Goal: Contribute content: Contribute content

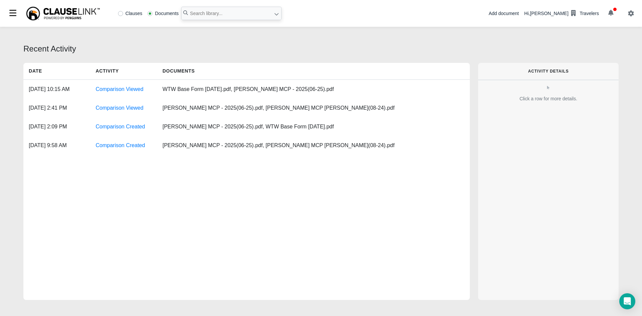
click at [517, 15] on div "Add document" at bounding box center [503, 13] width 30 height 7
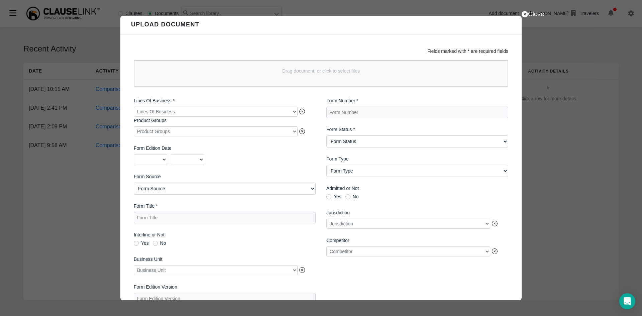
click at [293, 81] on div "Drag document, or click to select files" at bounding box center [321, 73] width 374 height 26
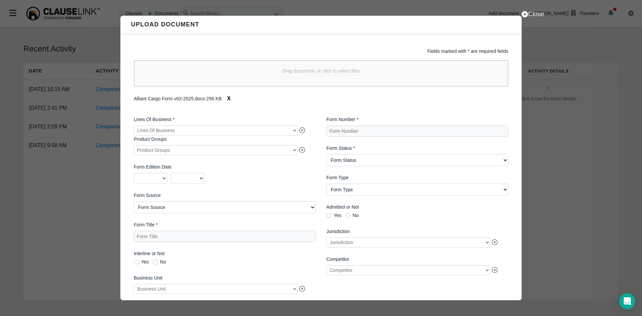
click at [247, 130] on div at bounding box center [216, 130] width 164 height 10
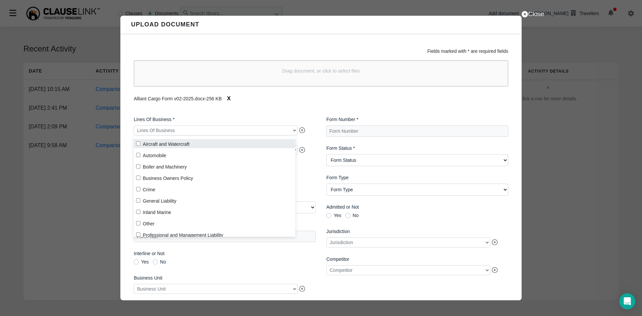
click at [138, 145] on input "Aircraft and Watercraft" at bounding box center [138, 143] width 4 height 4
checkbox input "true"
click at [269, 104] on div "Alliant Cargo Form v02-2025.docx - 256 KB X" at bounding box center [321, 98] width 374 height 13
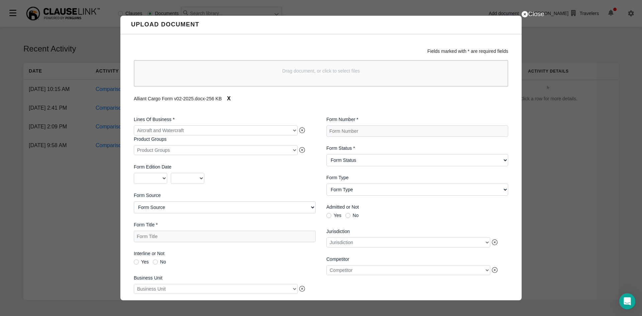
click at [291, 153] on div at bounding box center [216, 150] width 164 height 10
click at [300, 108] on div "Fields marked with * are required fields Drag document, or click to select file…" at bounding box center [320, 167] width 401 height 266
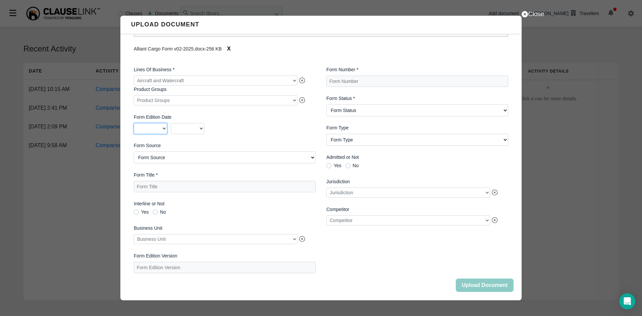
click at [164, 125] on select "2025 2024 2023 2022 2021 2020 2019 2018 2017 2016 2015 2014 2013 2012 2011 2010…" at bounding box center [150, 128] width 33 height 11
select select "2025"
click at [134, 123] on select "2025 2024 2023 2022 2021 2020 2019 2018 2017 2016 2015 2014 2013 2012 2011 2010…" at bounding box center [150, 128] width 33 height 11
click at [197, 127] on select "01 02 03 04 05 06 07 08 09 10 11 12" at bounding box center [187, 128] width 33 height 11
select select "02"
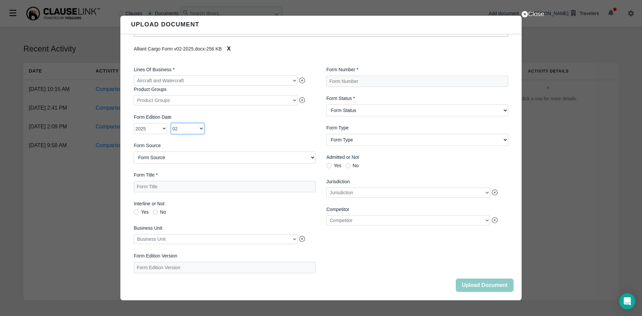
click at [171, 123] on select "01 02 03 04 05 06 07 08 09 10 11 12" at bounding box center [187, 128] width 33 height 11
click at [207, 154] on Source "Form Source AIMU ISO Northland Group Other [GEOGRAPHIC_DATA][PERSON_NAME] - Oth…" at bounding box center [225, 157] width 182 height 12
click at [187, 153] on Source "Form Source AIMU ISO Northland Group Other [GEOGRAPHIC_DATA][PERSON_NAME] - Oth…" at bounding box center [225, 157] width 182 height 12
select Source "Other"
click at [134, 151] on Source "Form Source AIMU ISO Northland Group Other [GEOGRAPHIC_DATA][PERSON_NAME] - Oth…" at bounding box center [225, 157] width 182 height 12
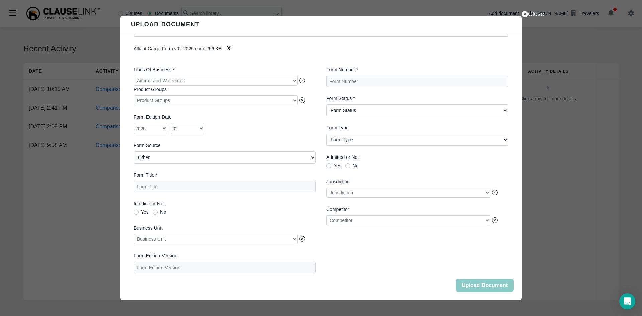
scroll to position [53, 0]
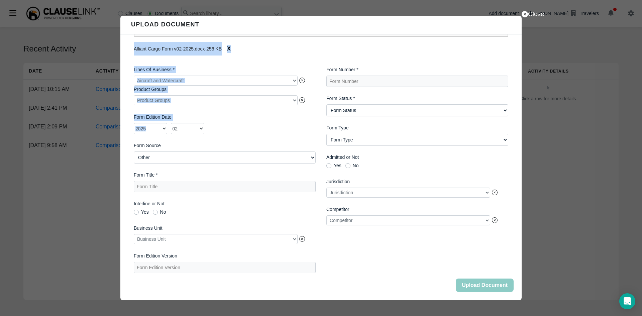
drag, startPoint x: 268, startPoint y: 21, endPoint x: 279, endPoint y: 118, distance: 97.9
click at [277, 130] on div "Close Upload Document Fields marked with * are required fields Drag document, o…" at bounding box center [320, 158] width 401 height 285
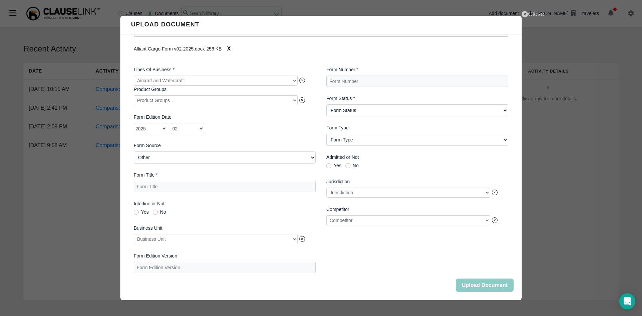
click at [523, 14] on icon at bounding box center [525, 14] width 6 height 6
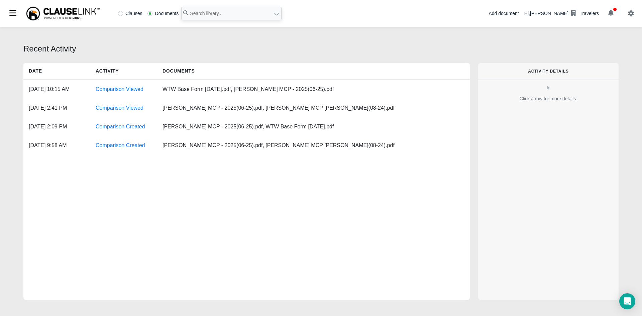
click at [519, 15] on div "Add document" at bounding box center [503, 13] width 30 height 7
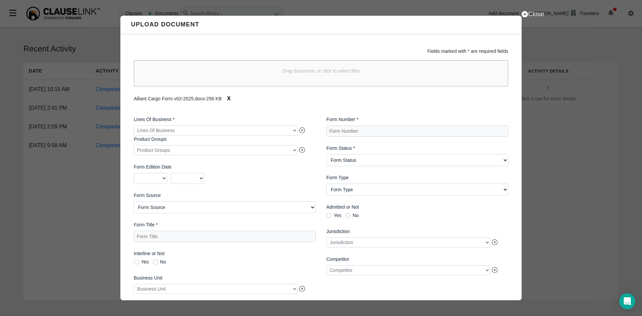
click at [292, 131] on div at bounding box center [216, 130] width 164 height 10
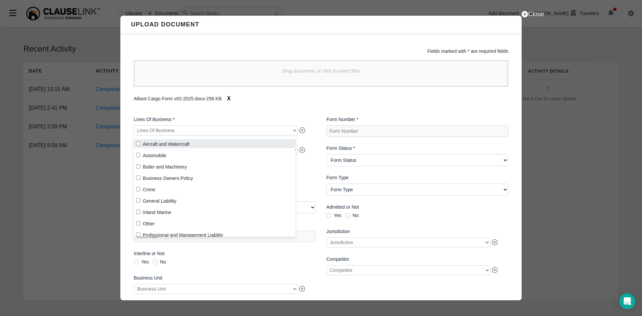
click at [139, 144] on input "Aircraft and Watercraft" at bounding box center [138, 143] width 4 height 4
checkbox input "true"
click at [266, 119] on label "Lines Of Business *" at bounding box center [225, 119] width 182 height 7
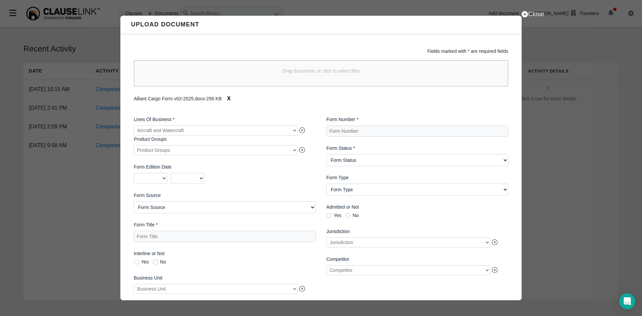
click at [293, 150] on div at bounding box center [216, 150] width 164 height 10
click at [277, 117] on label "Lines Of Business *" at bounding box center [225, 119] width 182 height 7
click at [164, 178] on select "2025 2024 2023 2022 2021 2020 2019 2018 2017 2016 2015 2014 2013 2012 2011 2010…" at bounding box center [150, 178] width 33 height 11
select select "2025"
click at [134, 174] on select "2025 2024 2023 2022 2021 2020 2019 2018 2017 2016 2015 2014 2013 2012 2011 2010…" at bounding box center [150, 178] width 33 height 11
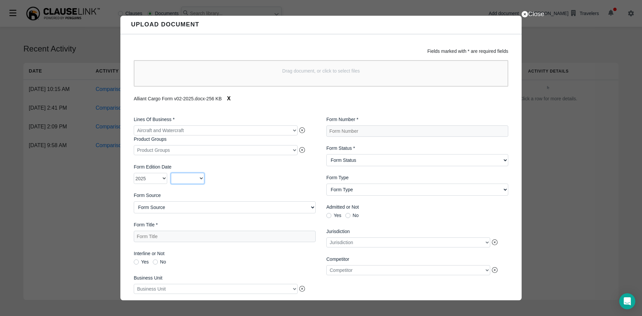
click at [201, 180] on select "01 02 03 04 05 06 07 08 09 10 11 12" at bounding box center [187, 178] width 33 height 11
select select "02"
click at [171, 174] on select "01 02 03 04 05 06 07 08 09 10 11 12" at bounding box center [187, 178] width 33 height 11
click at [175, 210] on Source "Form Source AIMU ISO Northland Group Other [GEOGRAPHIC_DATA][PERSON_NAME] - Oth…" at bounding box center [225, 207] width 182 height 12
select Source "Other"
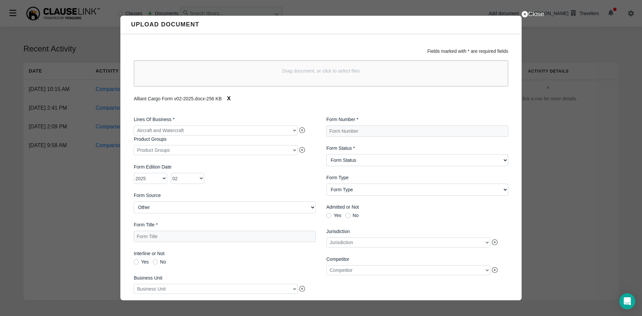
click at [134, 203] on Source "Form Source AIMU ISO Northland Group Other [GEOGRAPHIC_DATA][PERSON_NAME] - Oth…" at bounding box center [225, 207] width 182 height 12
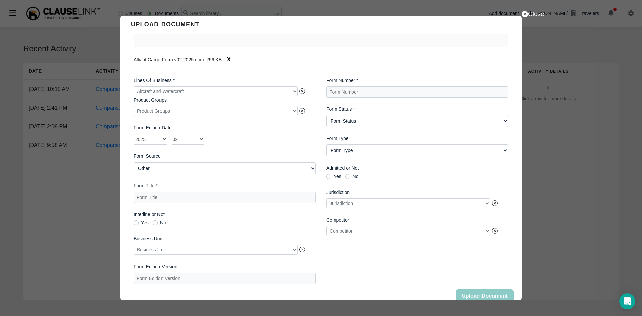
scroll to position [54, 0]
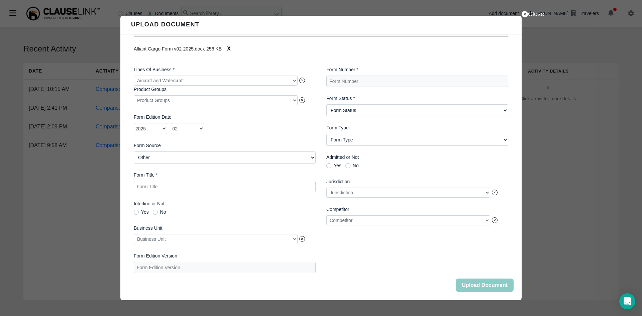
click at [171, 188] on Title "Form Title *" at bounding box center [225, 186] width 182 height 11
type Title "Alliant Cargo Form v02-2025 (docx)"
click at [198, 239] on div at bounding box center [216, 239] width 164 height 10
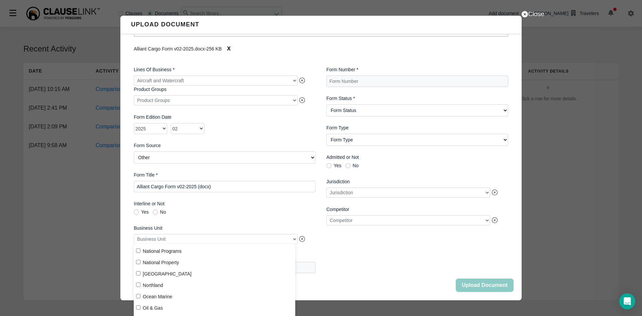
scroll to position [129, 0]
click at [139, 293] on input "Ocean Marine" at bounding box center [138, 293] width 4 height 4
checkbox input "true"
click at [256, 206] on label "Interline or Not" at bounding box center [225, 203] width 182 height 7
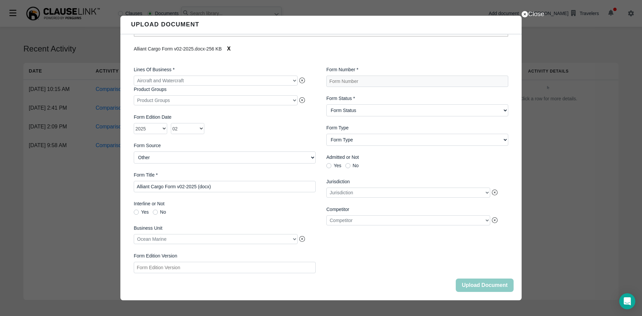
click at [217, 269] on Version "Form Edition Version" at bounding box center [225, 267] width 182 height 11
click at [356, 79] on Number "Form Number *" at bounding box center [417, 81] width 182 height 11
type Number "V02-2025"
click at [364, 111] on Status "Form Status Active Obsolete" at bounding box center [417, 110] width 182 height 12
select Status "Active"
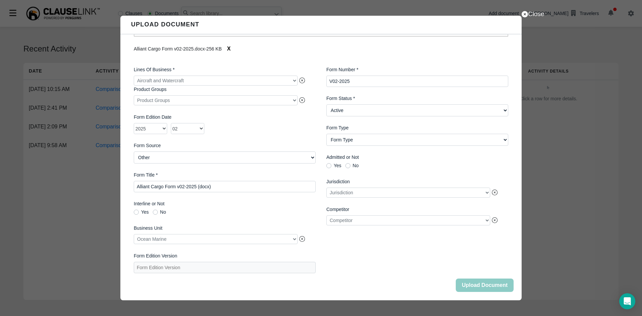
click at [326, 104] on Status "Form Status Active Obsolete" at bounding box center [417, 110] width 182 height 12
click at [358, 137] on Type "Form Type Auto ID Card Auto Selection/Rejection Form Cancellation/Non-Renewal C…" at bounding box center [417, 140] width 182 height 12
select Type "Coverage Form"
click at [326, 134] on Type "Form Type Auto ID Card Auto Selection/Rejection Form Cancellation/Non-Renewal C…" at bounding box center [417, 140] width 182 height 12
click at [239, 185] on Title "Alliant Cargo Form v02-2025 (docx)" at bounding box center [225, 186] width 182 height 11
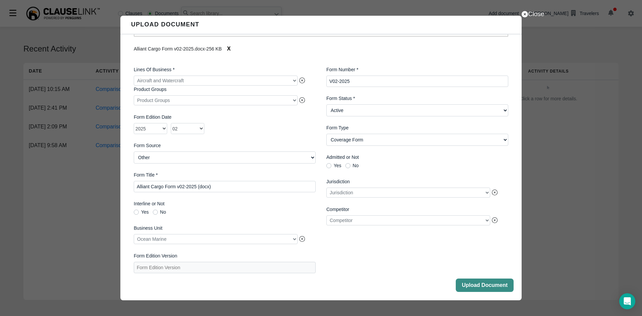
click at [478, 281] on button "Upload Document" at bounding box center [485, 284] width 58 height 13
click at [478, 281] on button "Close" at bounding box center [485, 284] width 58 height 13
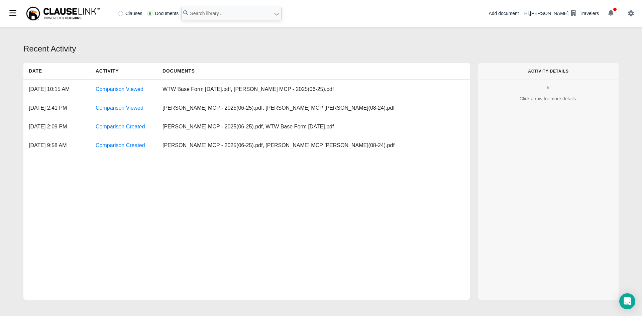
click at [512, 16] on div "Add document" at bounding box center [503, 13] width 30 height 7
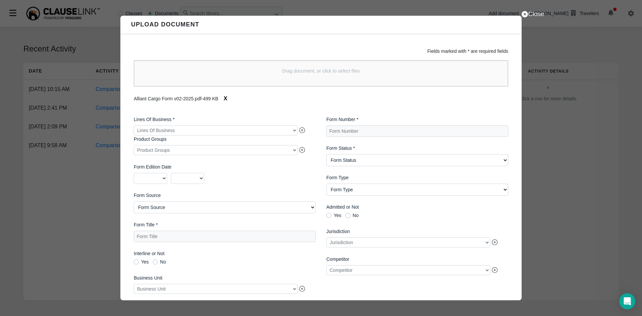
click at [275, 132] on div at bounding box center [216, 130] width 164 height 10
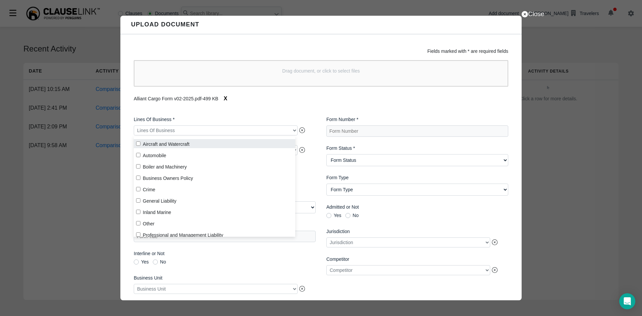
click at [179, 143] on label "Aircraft and Watercraft" at bounding box center [214, 143] width 161 height 9
checkbox input "true"
click at [247, 107] on div "Fields marked with * are required fields Drag document, or click to select file…" at bounding box center [320, 167] width 401 height 266
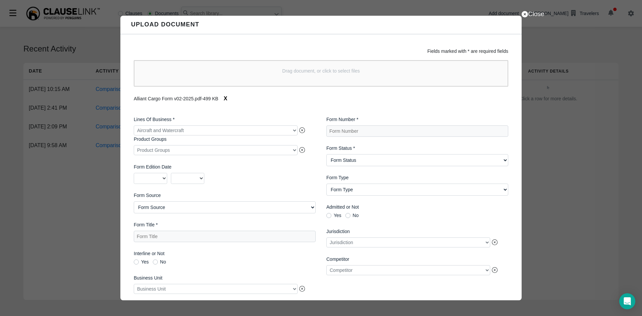
click at [291, 150] on div at bounding box center [216, 150] width 164 height 10
click at [288, 108] on div "Fields marked with * are required fields Drag document, or click to select file…" at bounding box center [320, 167] width 401 height 266
click at [159, 178] on select "2025 2024 2023 2022 2021 2020 2019 2018 2017 2016 2015 2014 2013 2012 2011 2010…" at bounding box center [150, 178] width 33 height 11
select select "2025"
click at [134, 174] on select "2025 2024 2023 2022 2021 2020 2019 2018 2017 2016 2015 2014 2013 2012 2011 2010…" at bounding box center [150, 178] width 33 height 11
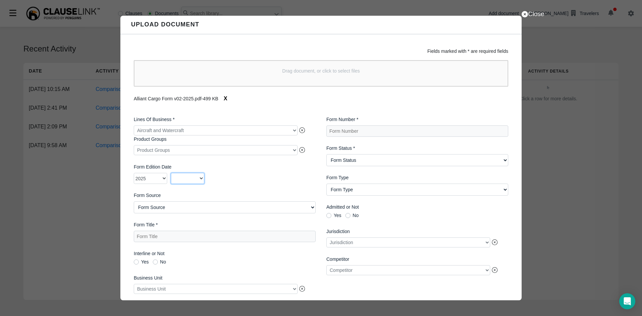
click at [194, 178] on select "01 02 03 04 05 06 07 08 09 10 11 12" at bounding box center [187, 178] width 33 height 11
select select "02"
click at [171, 174] on select "01 02 03 04 05 06 07 08 09 10 11 12" at bounding box center [187, 178] width 33 height 11
click at [183, 210] on Source "Form Source AIMU ISO Northland Group Other [GEOGRAPHIC_DATA][PERSON_NAME] - Oth…" at bounding box center [225, 207] width 182 height 12
select Source "Other"
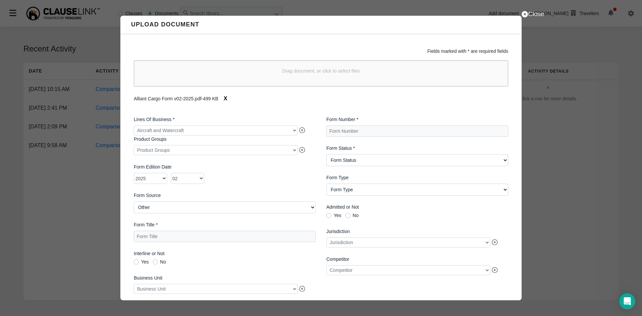
click at [134, 203] on Source "Form Source AIMU ISO Northland Group Other [GEOGRAPHIC_DATA][PERSON_NAME] - Oth…" at bounding box center [225, 207] width 182 height 12
click at [164, 238] on Title "Form Title *" at bounding box center [225, 236] width 182 height 11
paste Title "Alliant Cargo Form v02-2025 (docx)"
click at [200, 240] on Title "Alliant Cargo Form v02-2025 (docx)" at bounding box center [225, 236] width 182 height 11
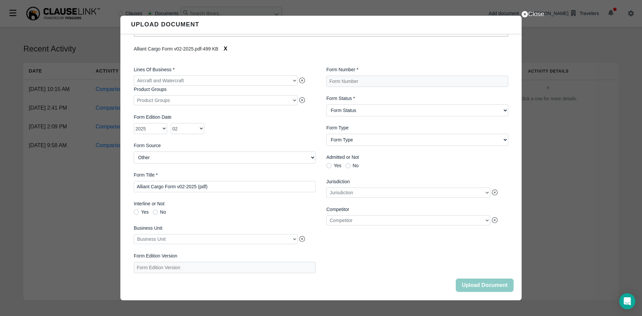
type Title "Alliant Cargo Form v02-2025 (pdf)"
click at [213, 236] on div at bounding box center [216, 239] width 164 height 10
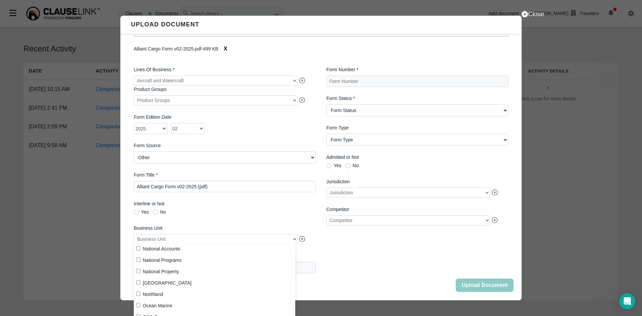
scroll to position [132, 0]
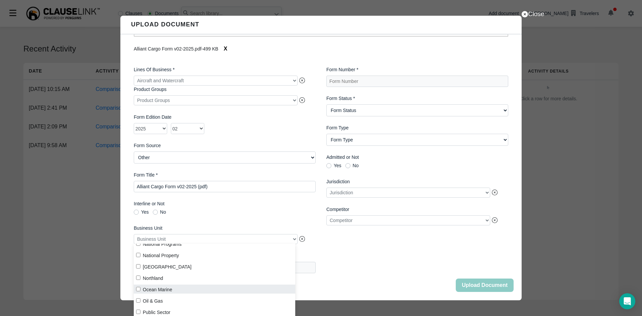
click at [141, 289] on label "Ocean Marine" at bounding box center [214, 289] width 161 height 9
checkbox input "true"
click at [246, 201] on label "Interline or Not" at bounding box center [225, 203] width 182 height 7
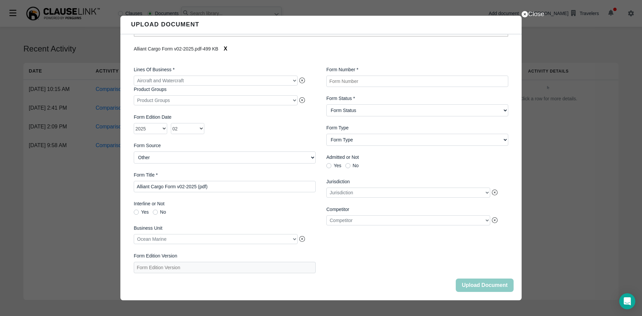
click at [374, 76] on Number "Form Number *" at bounding box center [417, 81] width 182 height 11
type Number "V02-2025"
click at [382, 109] on Status "Form Status Active Obsolete" at bounding box center [417, 110] width 182 height 12
select Status "Active"
click at [326, 104] on Status "Form Status Active Obsolete" at bounding box center [417, 110] width 182 height 12
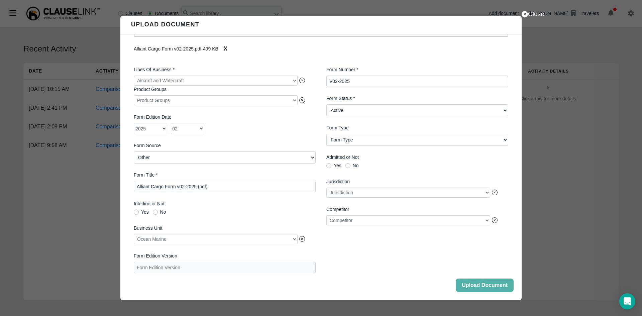
click at [359, 137] on Type "Form Type Auto ID Card Auto Selection/Rejection Form Cancellation/Non-Renewal C…" at bounding box center [417, 140] width 182 height 12
select Type "Coverage Form"
click at [326, 134] on Type "Form Type Auto ID Card Auto Selection/Rejection Form Cancellation/Non-Renewal C…" at bounding box center [417, 140] width 182 height 12
click at [494, 282] on button "Upload Document" at bounding box center [485, 284] width 58 height 13
click at [226, 43] on button "X" at bounding box center [225, 48] width 14 height 13
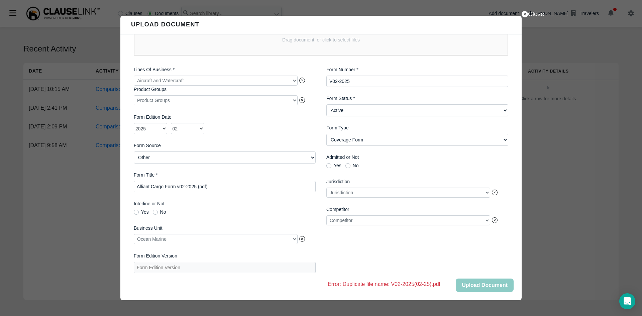
scroll to position [54, 0]
click at [468, 286] on button "Upload Document" at bounding box center [485, 284] width 58 height 13
click at [360, 79] on Number "V02-2025" at bounding box center [417, 81] width 182 height 11
type Number "V02-2025 (PDF)"
click at [477, 278] on div "Form Number * V02-2025 (PDF) Form Status * Form Status Active Obsolete Form Typ…" at bounding box center [417, 170] width 193 height 218
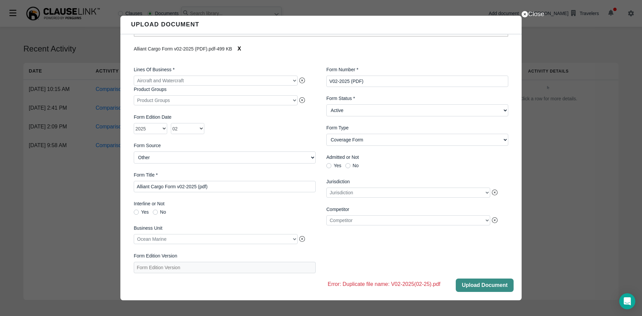
click at [475, 286] on button "Upload Document" at bounding box center [485, 284] width 58 height 13
click at [470, 285] on button "Close" at bounding box center [485, 284] width 58 height 13
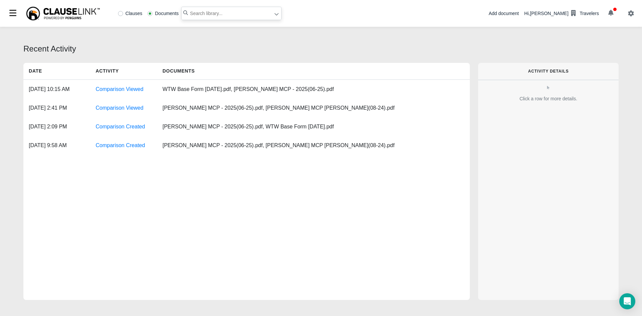
click at [208, 14] on input "text" at bounding box center [231, 13] width 100 height 13
type input "cargo elite"
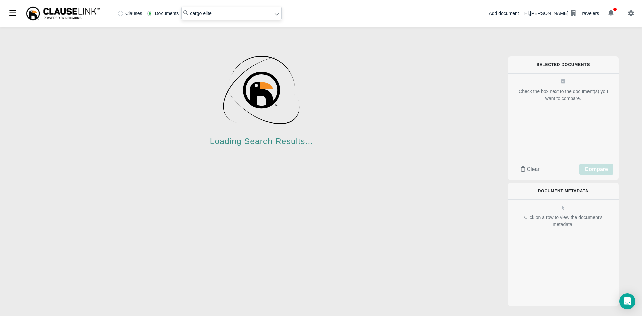
click at [276, 16] on icon at bounding box center [276, 14] width 5 height 5
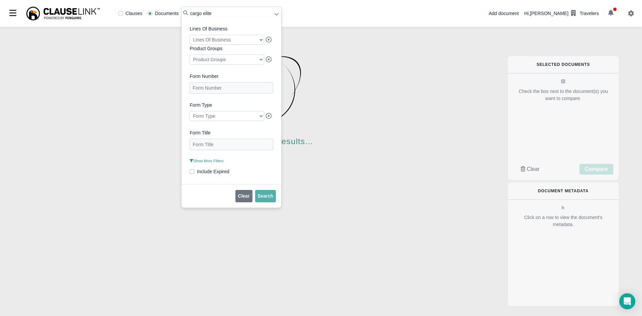
click at [260, 38] on div at bounding box center [227, 40] width 75 height 10
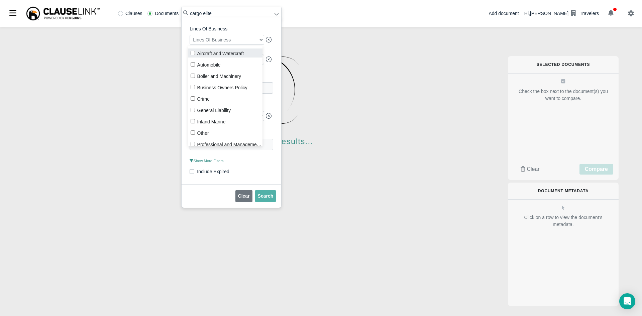
click at [232, 50] on label "Aircraft and Watercraft" at bounding box center [225, 52] width 75 height 9
checkbox input "true"
click at [274, 54] on div "Lines Of Business Aircraft and Watercraft Product Groups Product Groups Form Nu…" at bounding box center [232, 100] width 100 height 167
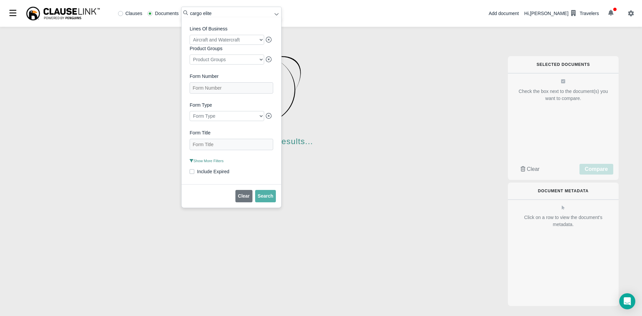
click at [259, 60] on div at bounding box center [227, 59] width 75 height 10
click at [258, 120] on div at bounding box center [227, 116] width 75 height 10
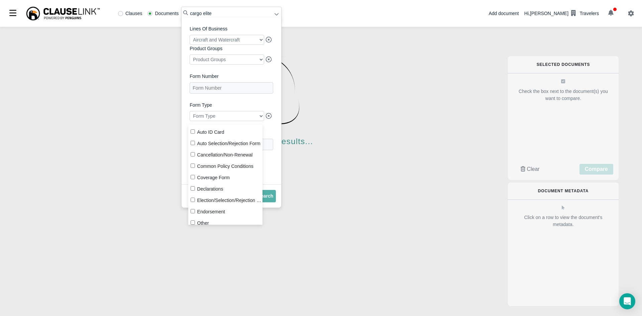
click at [258, 120] on div at bounding box center [227, 116] width 75 height 10
click at [270, 102] on div "Lines Of Business Aircraft and Watercraft Product Groups Product Groups Form Nu…" at bounding box center [232, 100] width 84 height 151
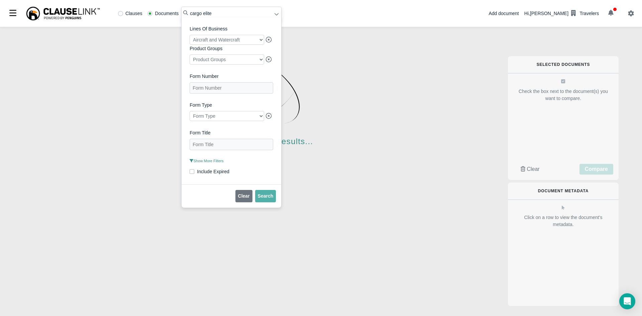
click at [215, 163] on span "Show More Filters" at bounding box center [207, 161] width 34 height 4
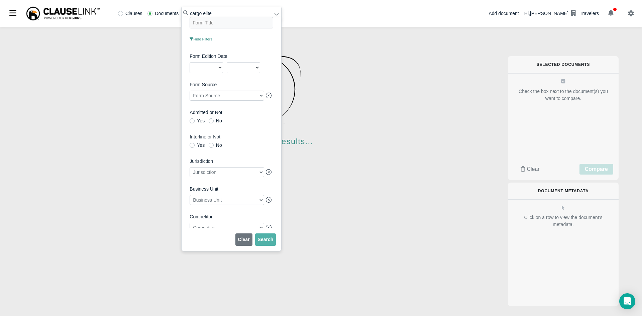
scroll to position [154, 0]
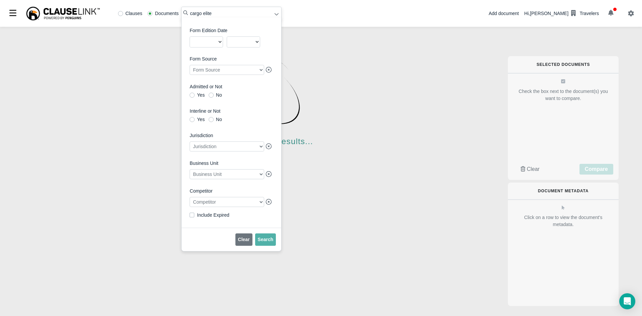
click at [255, 171] on div at bounding box center [227, 174] width 75 height 10
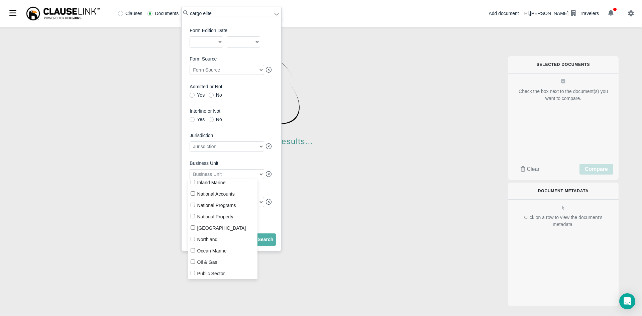
scroll to position [115, 0]
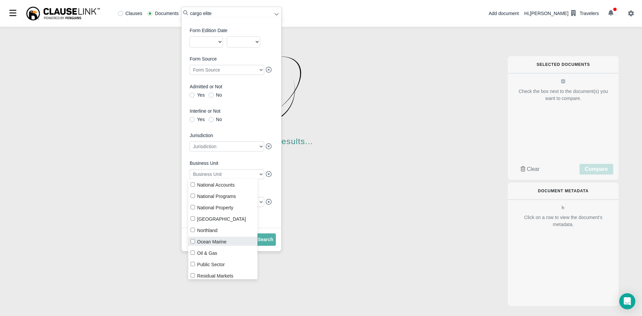
click at [216, 243] on label "Ocean Marine" at bounding box center [223, 241] width 70 height 9
checkbox input "true"
click at [263, 240] on span "Search" at bounding box center [266, 239] width 16 height 5
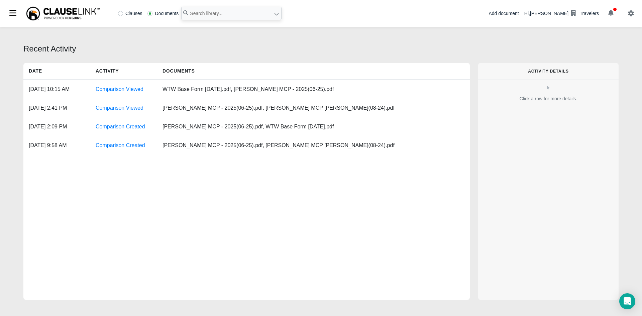
click at [275, 13] on icon at bounding box center [276, 14] width 5 height 5
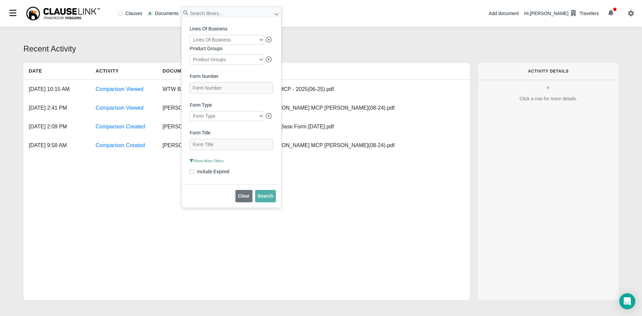
click at [262, 37] on div at bounding box center [227, 40] width 75 height 10
click at [229, 52] on label "Aircraft and Watercraft" at bounding box center [225, 52] width 75 height 9
checkbox input "true"
click at [274, 73] on div "Lines Of Business Aircraft and Watercraft Product Groups Product Groups Form Nu…" at bounding box center [232, 100] width 100 height 167
click at [256, 62] on div at bounding box center [227, 59] width 75 height 10
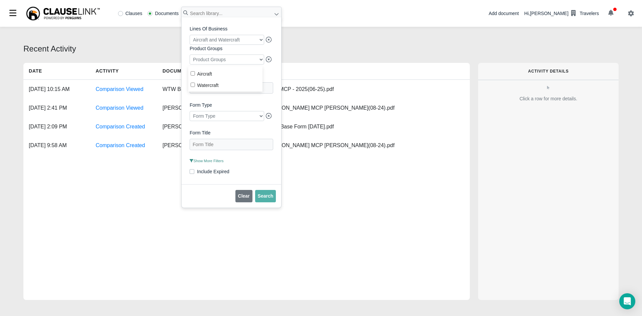
click at [257, 62] on div at bounding box center [227, 59] width 75 height 10
click at [276, 78] on div "Lines Of Business Aircraft and Watercraft Product Groups Product Groups Form Nu…" at bounding box center [232, 100] width 100 height 167
click at [216, 163] on div "Lines Of Business Aircraft and Watercraft Product Groups Product Groups Form Nu…" at bounding box center [232, 100] width 84 height 151
click at [216, 163] on span "Show More Filters" at bounding box center [207, 161] width 34 height 4
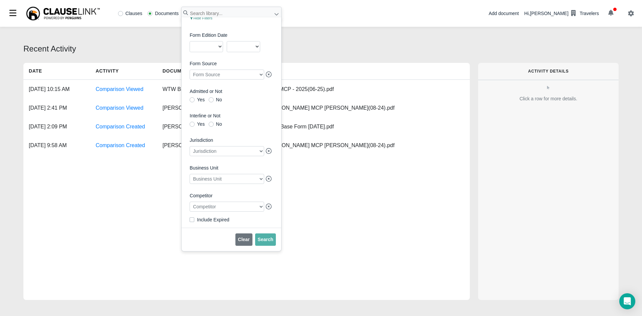
scroll to position [154, 0]
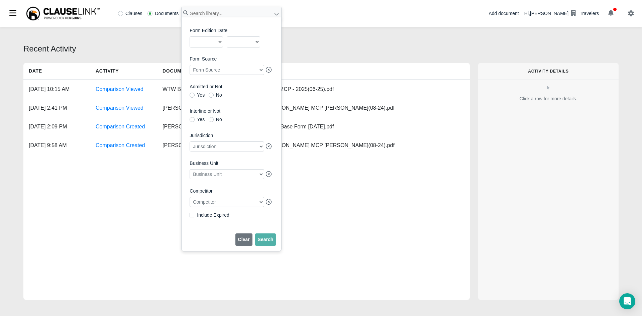
click at [255, 174] on div at bounding box center [227, 174] width 75 height 10
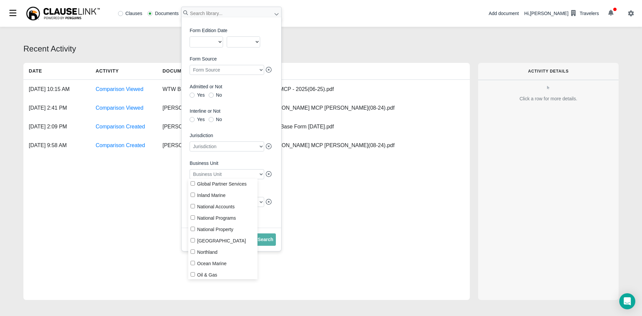
scroll to position [97, 0]
click at [192, 260] on input "Ocean Marine" at bounding box center [193, 260] width 4 height 4
checkbox input "true"
click at [261, 219] on span "Include Expired" at bounding box center [232, 216] width 84 height 7
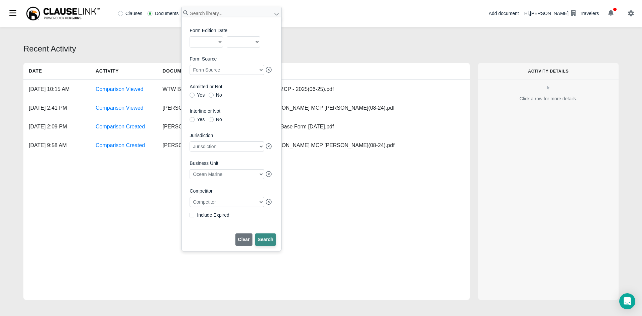
click at [261, 243] on button "Search" at bounding box center [265, 239] width 21 height 12
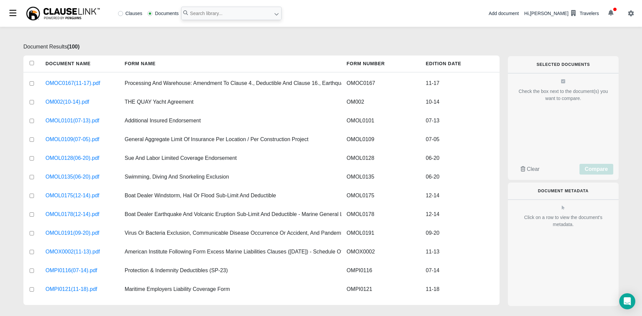
scroll to position [1220, 0]
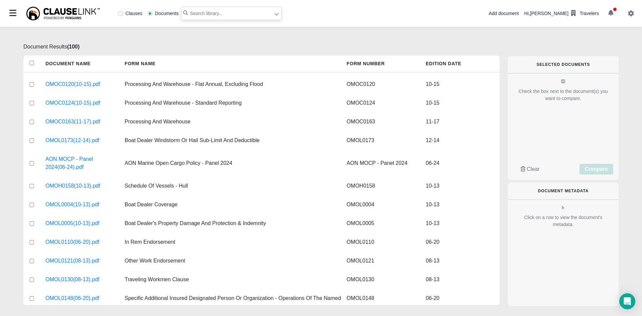
click at [190, 15] on input "text" at bounding box center [231, 13] width 100 height 13
type input "omoc0001"
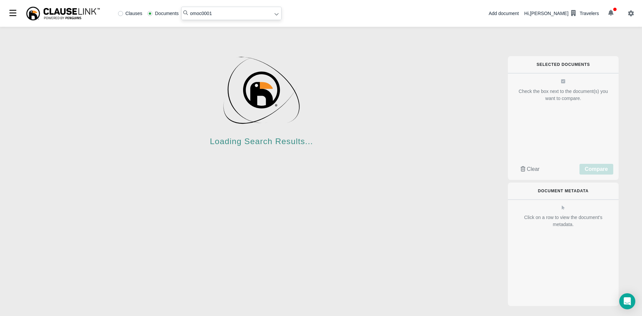
click at [277, 108] on img at bounding box center [262, 90] width 84 height 84
click at [274, 13] on icon at bounding box center [276, 14] width 5 height 5
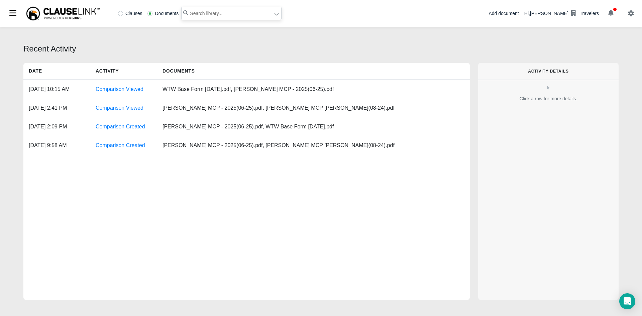
click at [244, 12] on input "text" at bounding box center [231, 13] width 100 height 13
click at [276, 16] on icon at bounding box center [276, 14] width 5 height 5
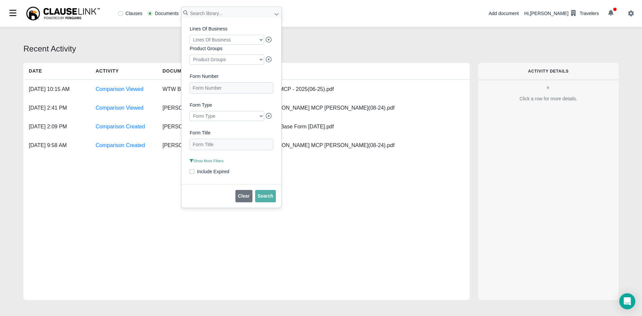
click at [254, 39] on div at bounding box center [227, 40] width 75 height 10
click at [224, 53] on label "Aircraft and Watercraft" at bounding box center [225, 52] width 75 height 9
checkbox input "true"
click at [271, 164] on small "Show More Filters" at bounding box center [232, 161] width 84 height 6
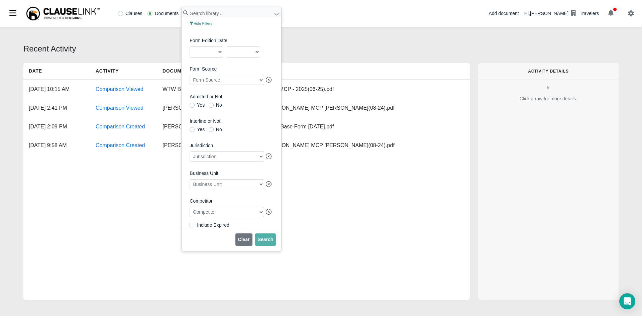
scroll to position [154, 0]
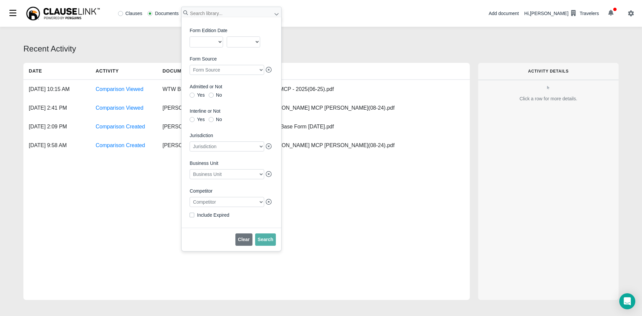
click at [253, 172] on div at bounding box center [227, 174] width 75 height 10
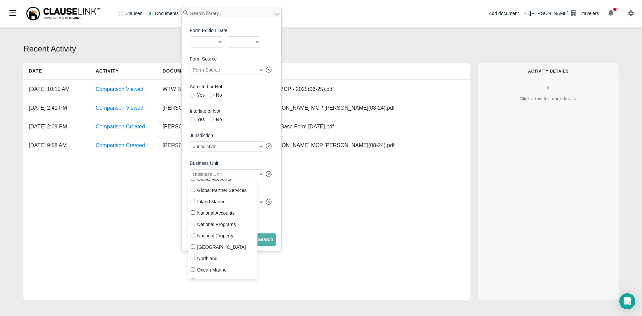
scroll to position [88, 0]
click at [195, 268] on input "Ocean Marine" at bounding box center [193, 269] width 4 height 4
checkbox input "true"
click at [249, 108] on label "Interline or Not" at bounding box center [232, 111] width 84 height 7
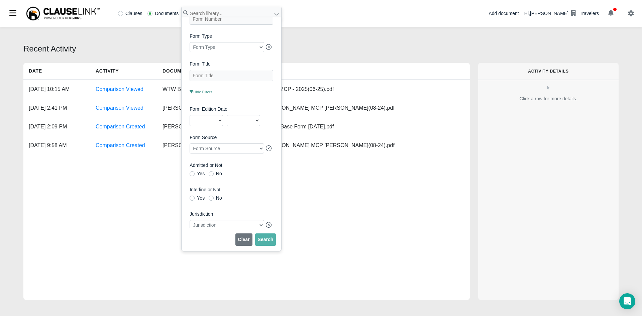
scroll to position [67, 0]
click at [225, 79] on Title "Form Title" at bounding box center [232, 77] width 84 height 11
type Title "O"
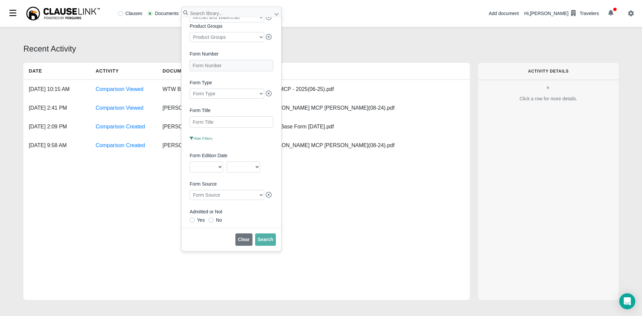
scroll to position [17, 0]
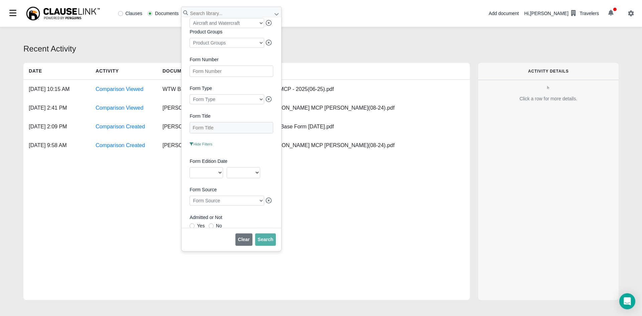
click at [222, 71] on Number "Form Number" at bounding box center [232, 71] width 84 height 11
type Number "omoc"
click at [263, 240] on span "Search" at bounding box center [266, 239] width 16 height 5
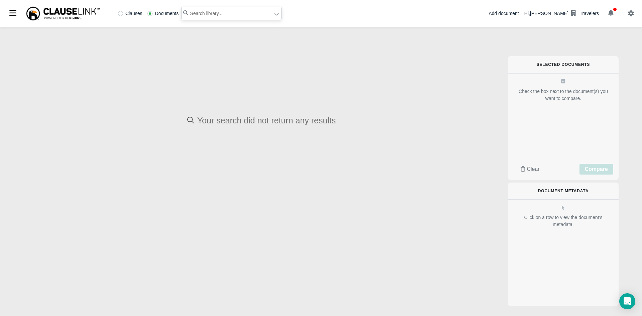
click at [225, 19] on input "text" at bounding box center [231, 13] width 100 height 13
click at [274, 14] on icon at bounding box center [276, 14] width 5 height 5
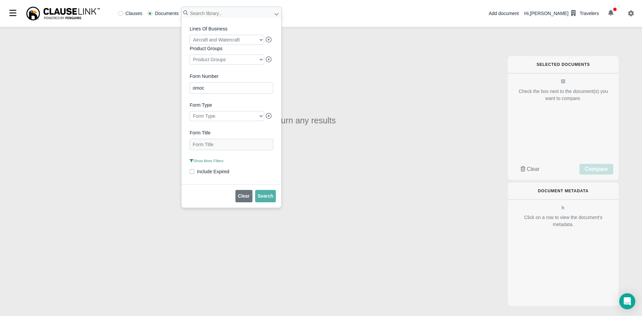
click at [126, 84] on div "Clauses Documents Lines Of Business Aircraft and Watercraft Product Groups Prod…" at bounding box center [321, 158] width 642 height 316
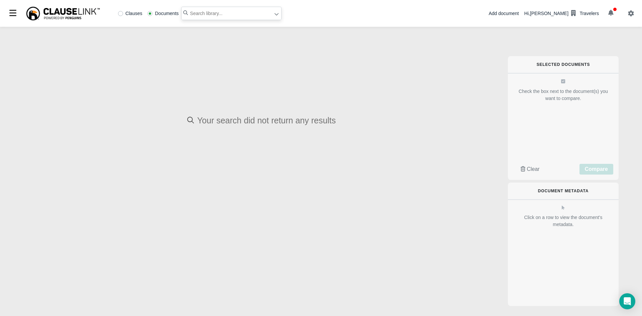
click at [238, 11] on input "text" at bounding box center [231, 13] width 100 height 13
click at [226, 4] on div "Clauses Documents" at bounding box center [142, 13] width 279 height 27
click at [224, 12] on input "text" at bounding box center [231, 13] width 100 height 13
click at [277, 14] on icon at bounding box center [276, 14] width 4 height 2
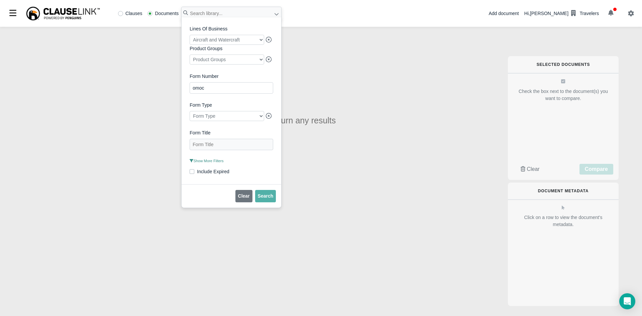
drag, startPoint x: 209, startPoint y: 92, endPoint x: 183, endPoint y: 92, distance: 26.1
click at [183, 92] on div "Lines Of Business Aircraft and Watercraft Product Groups Product Groups Form Nu…" at bounding box center [232, 100] width 100 height 167
click at [263, 199] on span "Search" at bounding box center [266, 195] width 16 height 5
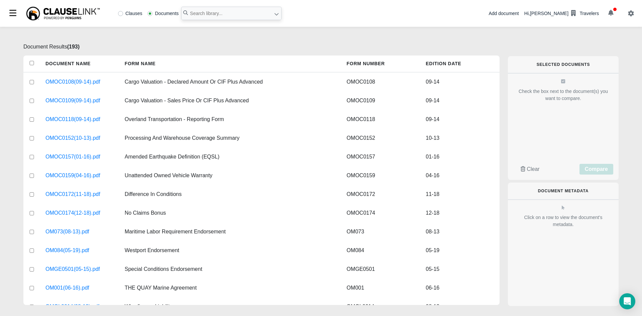
click at [514, 12] on div "Add document" at bounding box center [503, 13] width 30 height 7
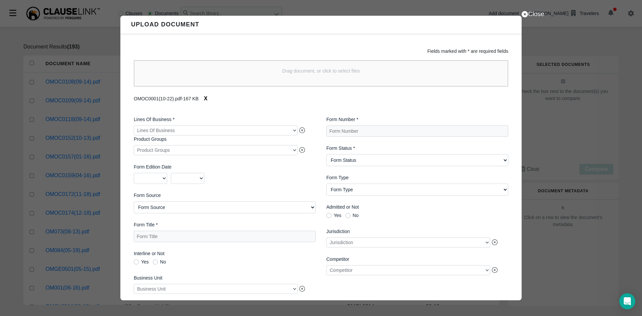
click at [291, 133] on div at bounding box center [216, 130] width 164 height 10
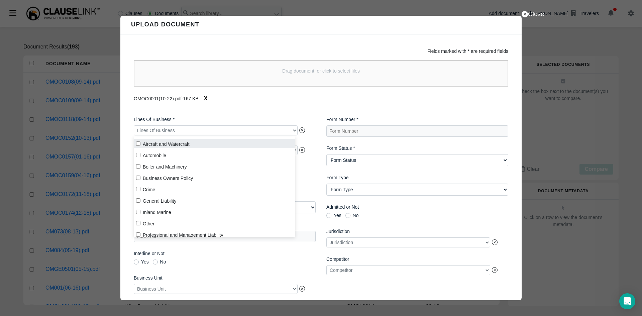
click at [165, 145] on label "Aircraft and Watercraft" at bounding box center [214, 143] width 161 height 9
checkbox input "true"
click at [247, 112] on div "Lines Of Business * Aircraft and Watercraft Product Groups Product Groups Form …" at bounding box center [224, 220] width 193 height 218
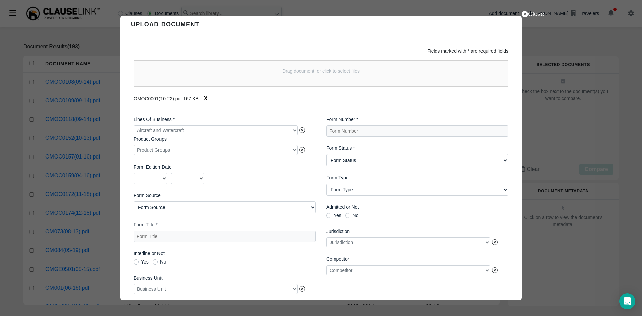
click at [292, 150] on div at bounding box center [216, 150] width 164 height 10
drag, startPoint x: 309, startPoint y: 164, endPoint x: 289, endPoint y: 164, distance: 20.4
click at [309, 164] on div "Lines Of Business * Aircraft and Watercraft Product Groups Product Groups Form …" at bounding box center [224, 220] width 193 height 218
click at [153, 180] on select "2025 2024 2023 2022 2021 2020 2019 2018 2017 2016 2015 2014 2013 2012 2011 2010…" at bounding box center [150, 178] width 33 height 11
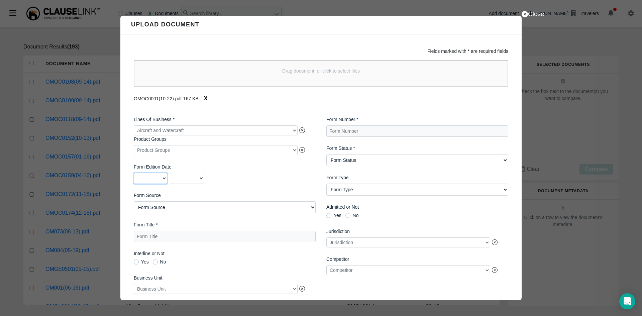
select select "2022"
click at [134, 174] on select "2025 2024 2023 2022 2021 2020 2019 2018 2017 2016 2015 2014 2013 2012 2011 2010…" at bounding box center [150, 178] width 33 height 11
click at [194, 182] on select "01 02 03 04 05 06 07 08 09 10 11 12" at bounding box center [187, 178] width 33 height 11
select select "10"
click at [171, 174] on select "01 02 03 04 05 06 07 08 09 10 11 12" at bounding box center [187, 178] width 33 height 11
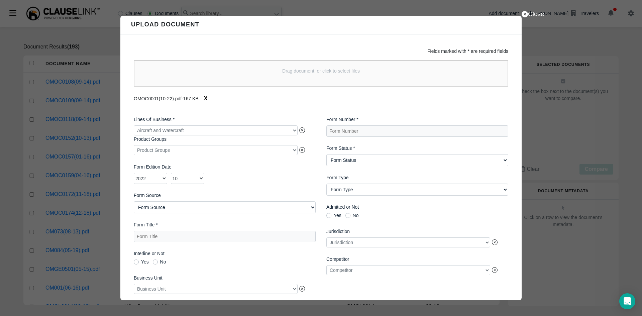
click at [203, 209] on Source "Form Source AIMU ISO Northland Group Other [GEOGRAPHIC_DATA][PERSON_NAME] - Oth…" at bounding box center [225, 207] width 182 height 12
select Source "Travelers Proprietary"
click at [134, 203] on Source "Form Source AIMU ISO Northland Group Other [GEOGRAPHIC_DATA][PERSON_NAME] - Oth…" at bounding box center [225, 207] width 182 height 12
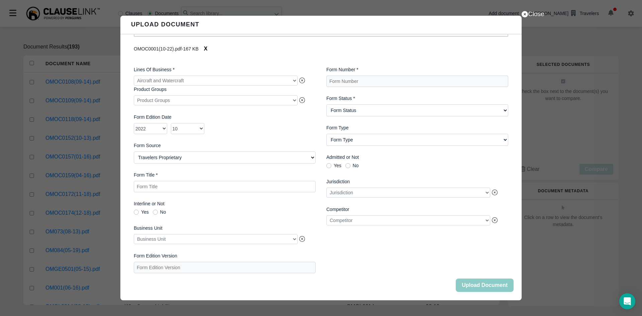
click at [203, 184] on Title "Form Title *" at bounding box center [225, 186] width 182 height 11
click at [183, 234] on div at bounding box center [216, 239] width 164 height 10
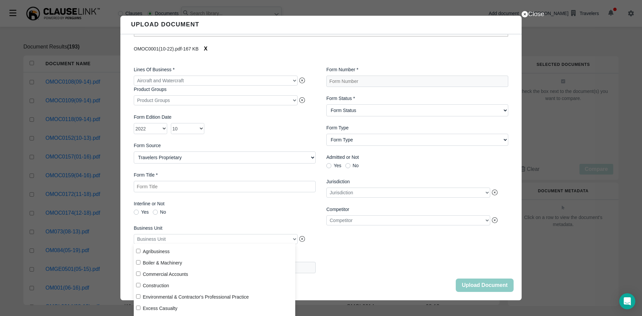
click at [183, 186] on Title "Form Title *" at bounding box center [225, 186] width 182 height 11
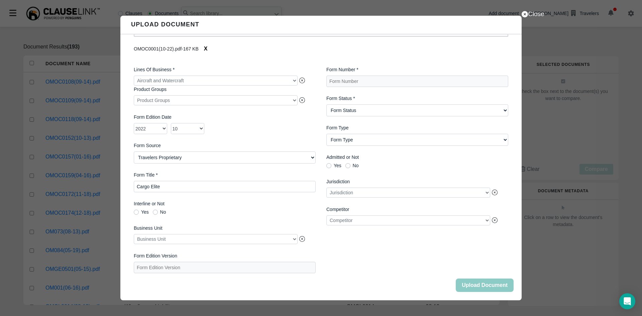
type Title "Cargo Elite"
click at [199, 240] on div at bounding box center [216, 239] width 164 height 10
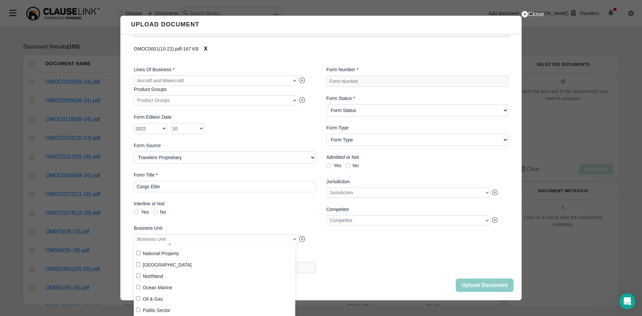
scroll to position [137, 0]
click at [135, 285] on label "Ocean Marine" at bounding box center [214, 284] width 161 height 9
checkbox input "true"
click at [235, 220] on div "Lines Of Business * Aircraft and Watercraft Product Groups Product Groups Form …" at bounding box center [224, 170] width 193 height 218
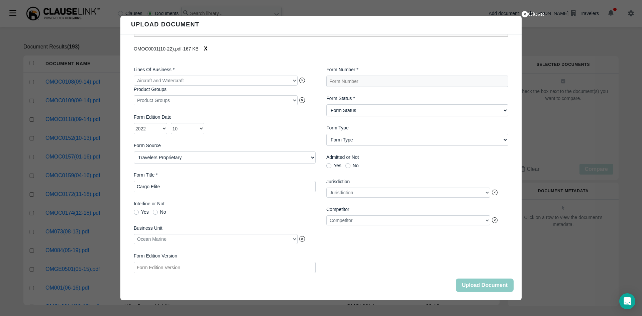
click at [219, 270] on Version "Form Edition Version" at bounding box center [225, 267] width 182 height 11
click at [367, 77] on Number "Form Number *" at bounding box center [417, 81] width 182 height 11
type Number "OMOC0001"
click at [367, 111] on Status "Form Status Active Obsolete" at bounding box center [417, 110] width 182 height 12
select Status "Active"
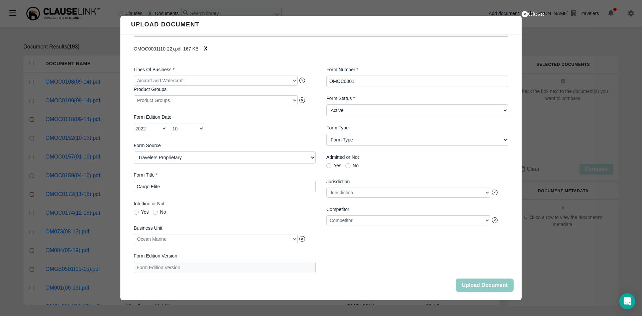
click at [326, 104] on Status "Form Status Active Obsolete" at bounding box center [417, 110] width 182 height 12
click at [364, 140] on Type "Form Type Auto ID Card Auto Selection/Rejection Form Cancellation/Non-Renewal C…" at bounding box center [417, 140] width 182 height 12
select Type "Coverage Form"
click at [326, 134] on Type "Form Type Auto ID Card Auto Selection/Rejection Form Cancellation/Non-Renewal C…" at bounding box center [417, 140] width 182 height 12
click at [260, 270] on Version "Form Edition Version" at bounding box center [225, 267] width 182 height 11
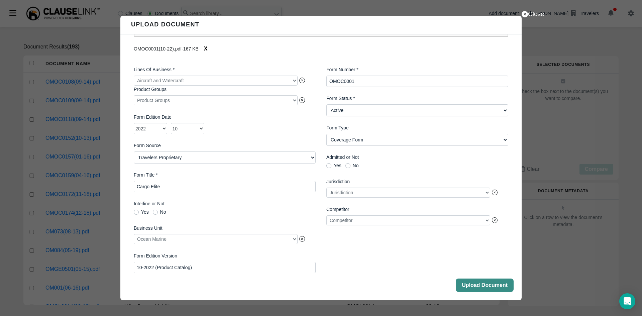
type Version "10-2022 (Product Catalog)"
click at [488, 287] on button "Upload Document" at bounding box center [485, 284] width 58 height 13
click at [488, 287] on button "Close" at bounding box center [485, 284] width 58 height 13
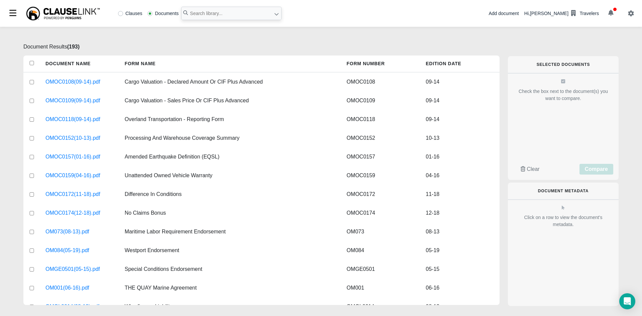
click at [518, 13] on div "Add document" at bounding box center [503, 13] width 30 height 7
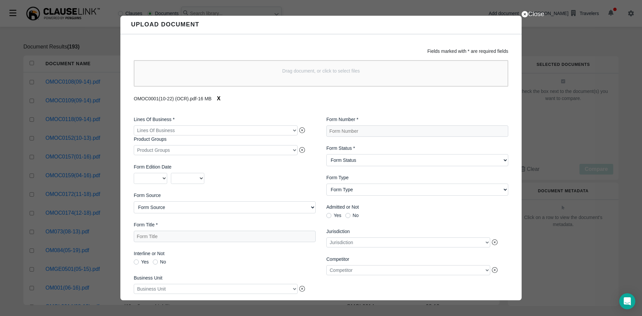
click at [223, 130] on div at bounding box center [216, 130] width 164 height 10
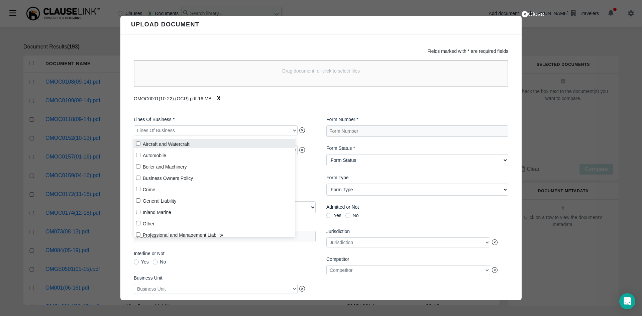
click at [173, 142] on label "Aircraft and Watercraft" at bounding box center [214, 143] width 161 height 9
checkbox input "true"
click at [240, 118] on label "Lines Of Business *" at bounding box center [225, 119] width 182 height 7
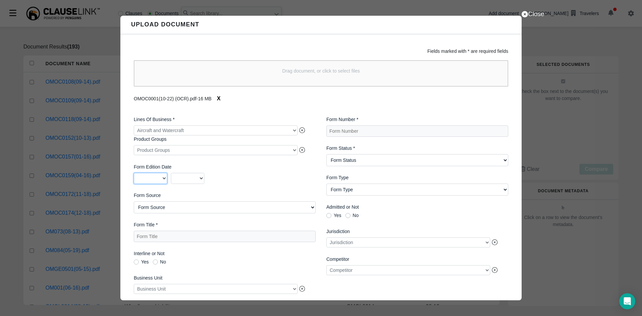
click at [161, 180] on select "2025 2024 2023 2022 2021 2020 2019 2018 2017 2016 2015 2014 2013 2012 2011 2010…" at bounding box center [150, 178] width 33 height 11
select select "2022"
click at [134, 174] on select "2025 2024 2023 2022 2021 2020 2019 2018 2017 2016 2015 2014 2013 2012 2011 2010…" at bounding box center [150, 178] width 33 height 11
click at [196, 179] on select "01 02 03 04 05 06 07 08 09 10 11 12" at bounding box center [187, 178] width 33 height 11
select select "10"
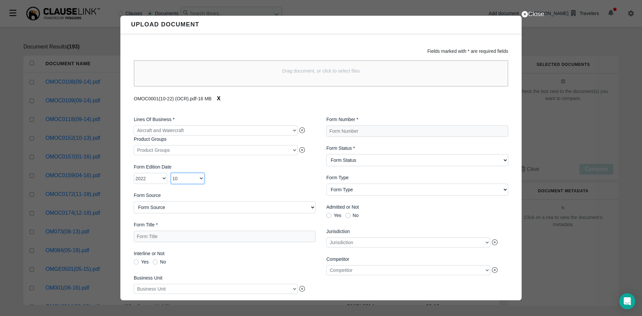
click at [171, 174] on select "01 02 03 04 05 06 07 08 09 10 11 12" at bounding box center [187, 178] width 33 height 11
click at [279, 213] on Source "Form Source AIMU ISO Northland Group Other [GEOGRAPHIC_DATA][PERSON_NAME] - Oth…" at bounding box center [225, 207] width 182 height 12
select Source "Travelers Proprietary"
click at [134, 203] on Source "Form Source AIMU ISO Northland Group Other [GEOGRAPHIC_DATA][PERSON_NAME] - Oth…" at bounding box center [225, 207] width 182 height 12
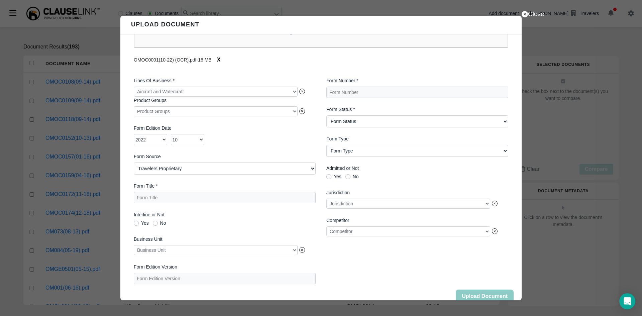
scroll to position [54, 0]
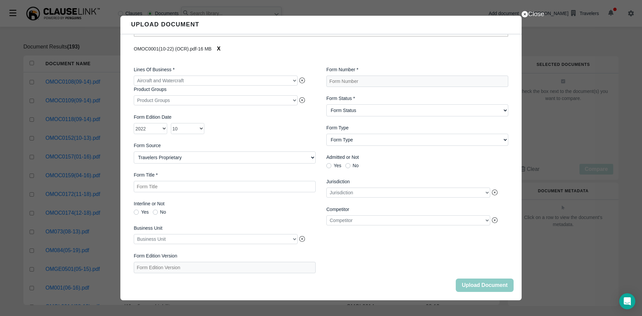
click at [214, 188] on Title "Form Title *" at bounding box center [225, 186] width 182 height 11
type Title "Cargo Elite"
click at [293, 238] on div at bounding box center [216, 239] width 164 height 10
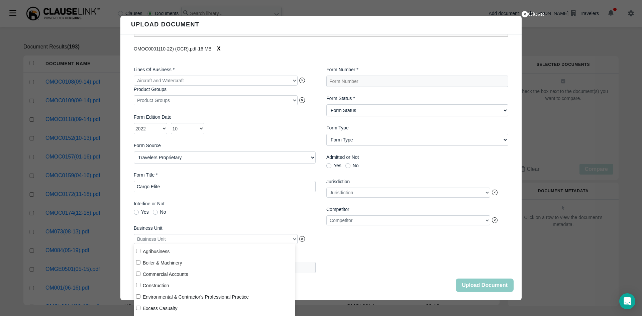
scroll to position [111, 0]
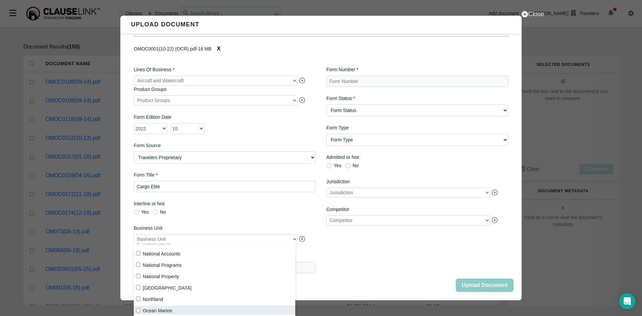
click at [138, 309] on input "Ocean Marine" at bounding box center [138, 310] width 4 height 4
checkbox input "true"
click at [268, 202] on label "Interline or Not" at bounding box center [225, 203] width 182 height 7
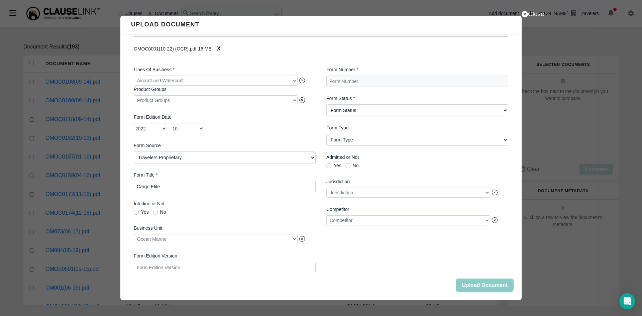
click at [198, 268] on Version "Form Edition Version" at bounding box center [225, 267] width 182 height 11
type Version "10-2022 (OCR)"
click at [342, 77] on Number "Form Number *" at bounding box center [417, 81] width 182 height 11
type Number "OMOC0001"
click at [370, 109] on Status "Form Status Active Obsolete" at bounding box center [417, 110] width 182 height 12
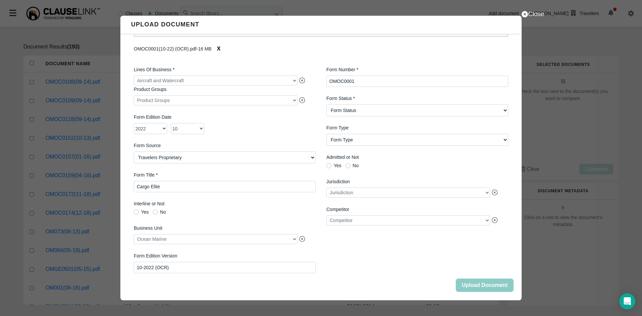
select Status "Active"
click at [326, 104] on Status "Form Status Active Obsolete" at bounding box center [417, 110] width 182 height 12
click at [362, 136] on Type "Form Type Auto ID Card Auto Selection/Rejection Form Cancellation/Non-Renewal C…" at bounding box center [417, 140] width 182 height 12
select Type "Coverage Form"
click at [326, 134] on Type "Form Type Auto ID Card Auto Selection/Rejection Form Cancellation/Non-Renewal C…" at bounding box center [417, 140] width 182 height 12
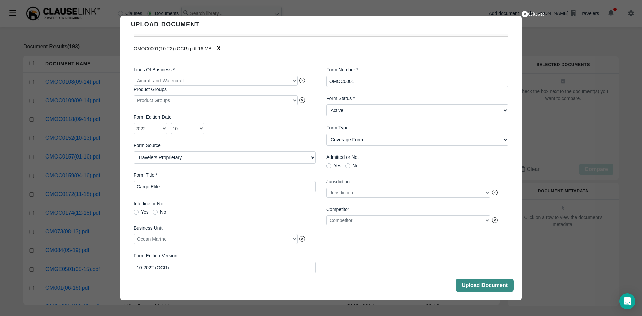
click at [483, 283] on button "Upload Document" at bounding box center [485, 284] width 58 height 13
click at [483, 283] on button "Close" at bounding box center [485, 284] width 58 height 13
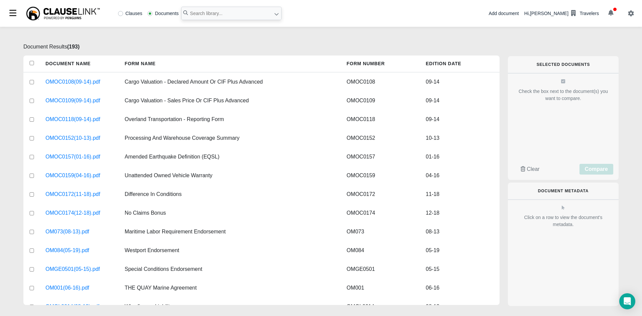
click at [526, 18] on div "Add document Hi, [PERSON_NAME] Travelers" at bounding box center [564, 13] width 153 height 27
click at [519, 15] on div "Add document" at bounding box center [503, 13] width 30 height 7
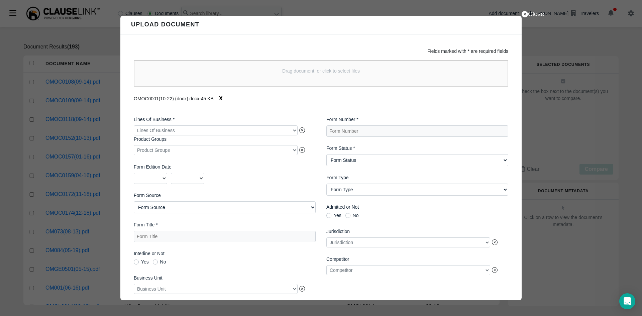
click at [293, 134] on div at bounding box center [216, 130] width 164 height 10
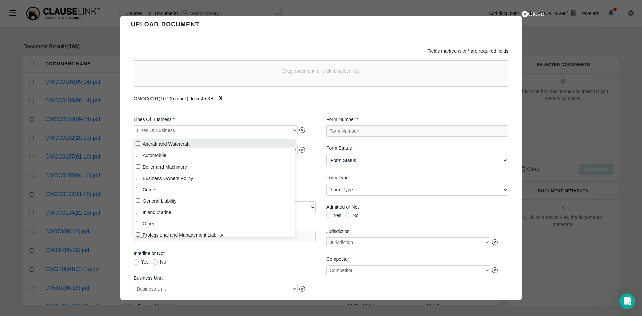
click at [225, 143] on label "Aircraft and Watercraft" at bounding box center [214, 143] width 161 height 9
checkbox input "true"
click at [254, 118] on label "Lines Of Business *" at bounding box center [225, 119] width 182 height 7
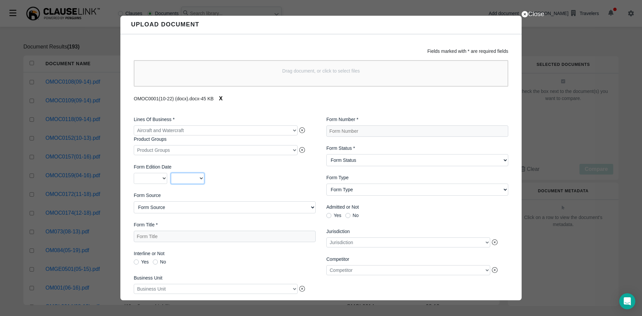
click at [176, 181] on select "01 02 03 04 05 06 07 08 09 10 11 12" at bounding box center [187, 178] width 33 height 11
click at [161, 182] on select "2025 2024 2023 2022 2021 2020 2019 2018 2017 2016 2015 2014 2013 2012 2011 2010…" at bounding box center [150, 178] width 33 height 11
select select "2022"
click at [134, 174] on select "2025 2024 2023 2022 2021 2020 2019 2018 2017 2016 2015 2014 2013 2012 2011 2010…" at bounding box center [150, 178] width 33 height 11
click at [196, 177] on select "01 02 03 04 05 06 07 08 09 10 11 12" at bounding box center [187, 178] width 33 height 11
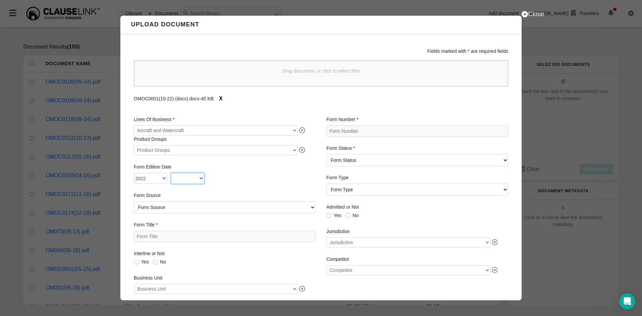
select select "10"
click at [171, 174] on select "01 02 03 04 05 06 07 08 09 10 11 12" at bounding box center [187, 178] width 33 height 11
click at [215, 213] on Source "Form Source AIMU ISO Northland Group Other [GEOGRAPHIC_DATA][PERSON_NAME] - Oth…" at bounding box center [225, 207] width 182 height 12
select Source "Travelers Proprietary"
click at [134, 203] on Source "Form Source AIMU ISO Northland Group Other [GEOGRAPHIC_DATA][PERSON_NAME] - Oth…" at bounding box center [225, 207] width 182 height 12
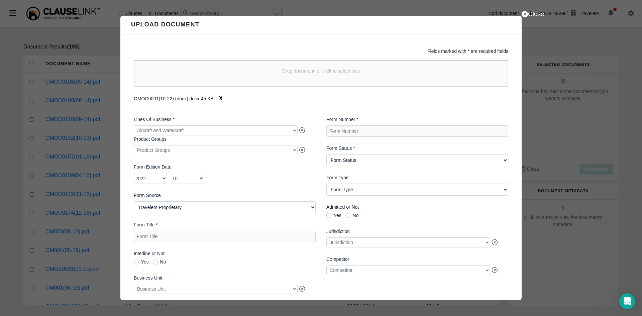
scroll to position [54, 0]
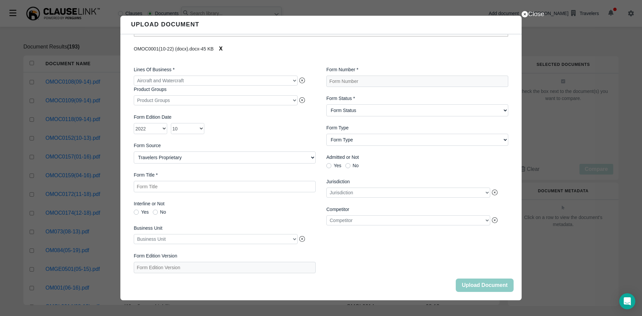
click at [188, 188] on Title "Form Title *" at bounding box center [225, 186] width 182 height 11
type Title "Cargo Elite"
click at [233, 234] on div at bounding box center [216, 239] width 164 height 10
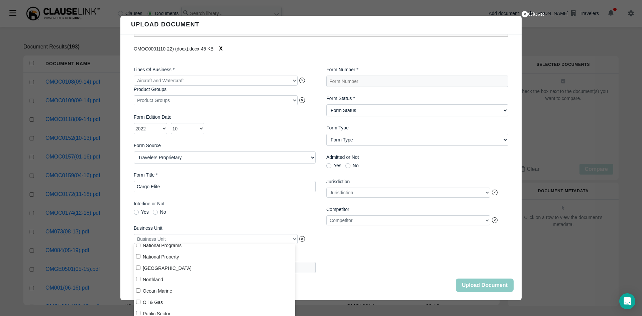
scroll to position [138, 0]
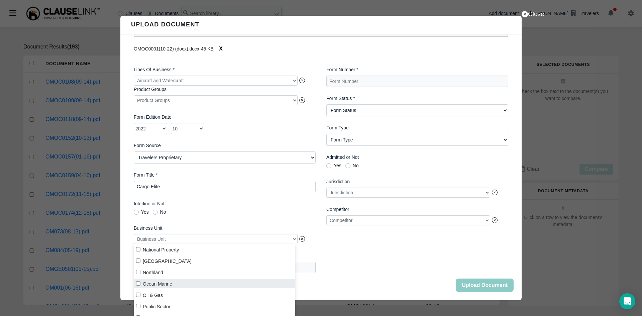
click at [161, 286] on label "Ocean Marine" at bounding box center [214, 283] width 161 height 9
checkbox input "true"
click at [266, 210] on span "Yes No" at bounding box center [225, 213] width 182 height 7
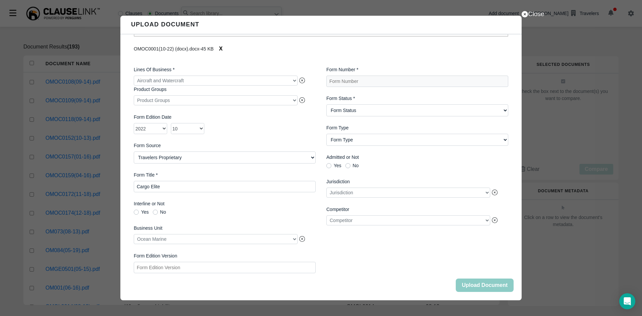
click at [187, 266] on Version "Form Edition Version" at bounding box center [225, 267] width 182 height 11
type Version "10-2022 (docx)"
click at [360, 76] on Number "Form Number *" at bounding box center [417, 81] width 182 height 11
type Number "<"
type Number "OMOC0001"
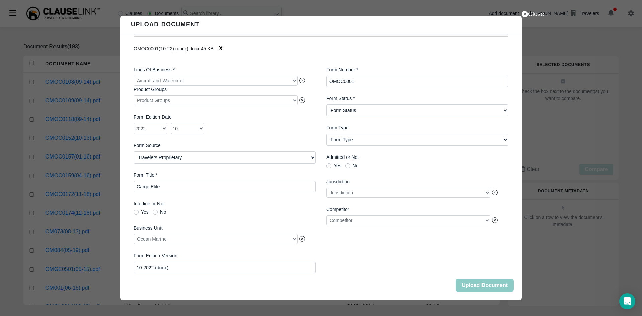
click at [384, 105] on Status "Form Status Active Obsolete" at bounding box center [417, 110] width 182 height 12
select Status "Active"
click at [326, 104] on Status "Form Status Active Obsolete" at bounding box center [417, 110] width 182 height 12
click at [388, 136] on Type "Form Type Auto ID Card Auto Selection/Rejection Form Cancellation/Non-Renewal C…" at bounding box center [417, 140] width 182 height 12
select Type "Coverage Form"
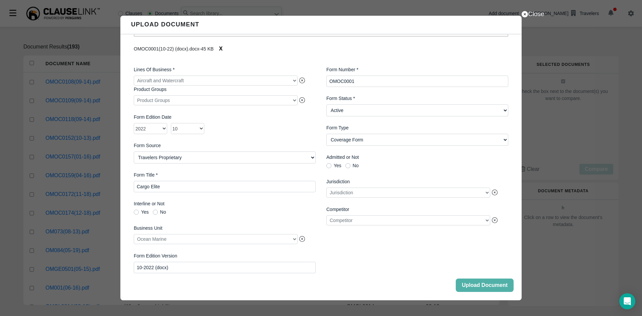
click at [326, 134] on Type "Form Type Auto ID Card Auto Selection/Rejection Form Cancellation/Non-Renewal C…" at bounding box center [417, 140] width 182 height 12
click at [393, 166] on span "Yes No" at bounding box center [417, 166] width 182 height 7
click at [463, 282] on button "Upload Document" at bounding box center [485, 284] width 58 height 13
click at [472, 285] on button "Close" at bounding box center [485, 284] width 58 height 13
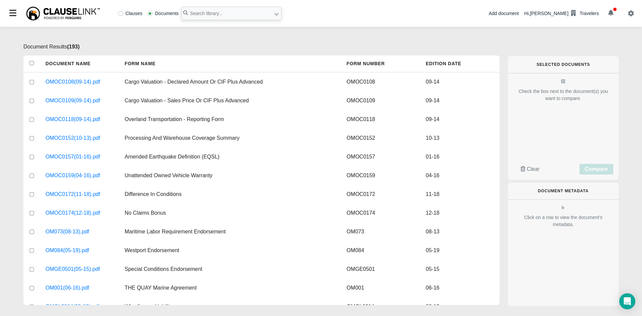
click at [616, 15] on button "button" at bounding box center [610, 13] width 18 height 11
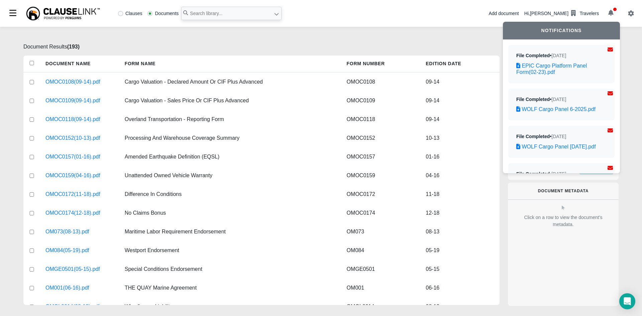
click at [396, 45] on p "Document Results ( 193 )" at bounding box center [261, 47] width 476 height 8
